Goal: Find specific fact

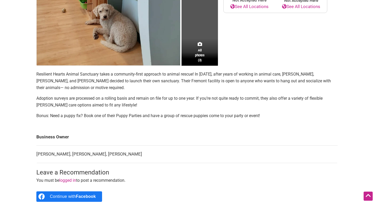
scroll to position [172, 0]
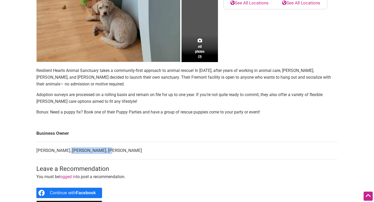
drag, startPoint x: 63, startPoint y: 151, endPoint x: 100, endPoint y: 153, distance: 37.0
click at [100, 153] on td "[PERSON_NAME], [PERSON_NAME], [PERSON_NAME]" at bounding box center [187, 150] width 302 height 17
click at [94, 153] on td "[PERSON_NAME], [PERSON_NAME], [PERSON_NAME]" at bounding box center [187, 150] width 302 height 17
drag, startPoint x: 101, startPoint y: 150, endPoint x: 63, endPoint y: 150, distance: 37.4
click at [63, 150] on td "[PERSON_NAME], [PERSON_NAME], [PERSON_NAME]" at bounding box center [187, 150] width 302 height 17
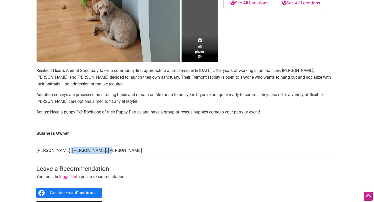
copy td "[PERSON_NAME]"
drag, startPoint x: 128, startPoint y: 153, endPoint x: 103, endPoint y: 152, distance: 25.0
click at [103, 152] on td "[PERSON_NAME], [PERSON_NAME], [PERSON_NAME]" at bounding box center [187, 150] width 302 height 17
copy td "[PERSON_NAME]"
